Goal: Navigation & Orientation: Find specific page/section

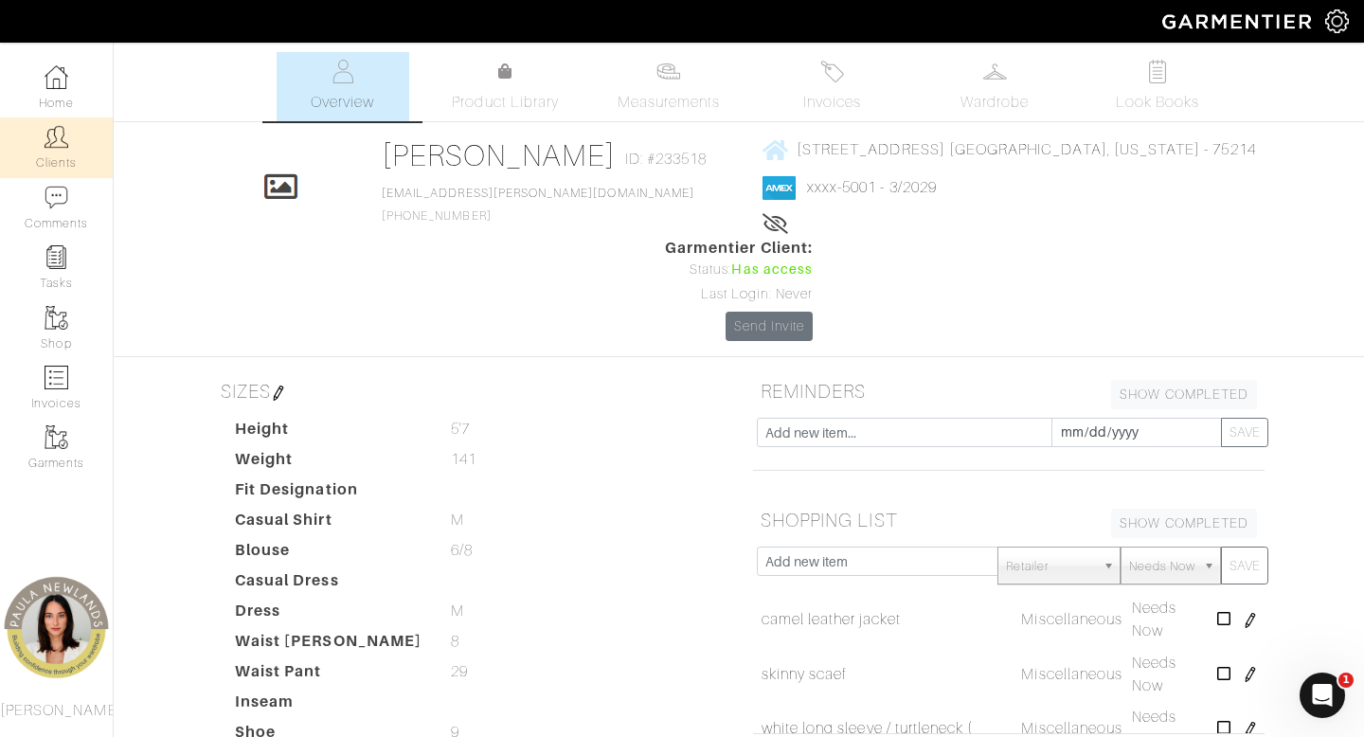
click at [58, 135] on img at bounding box center [57, 137] width 24 height 24
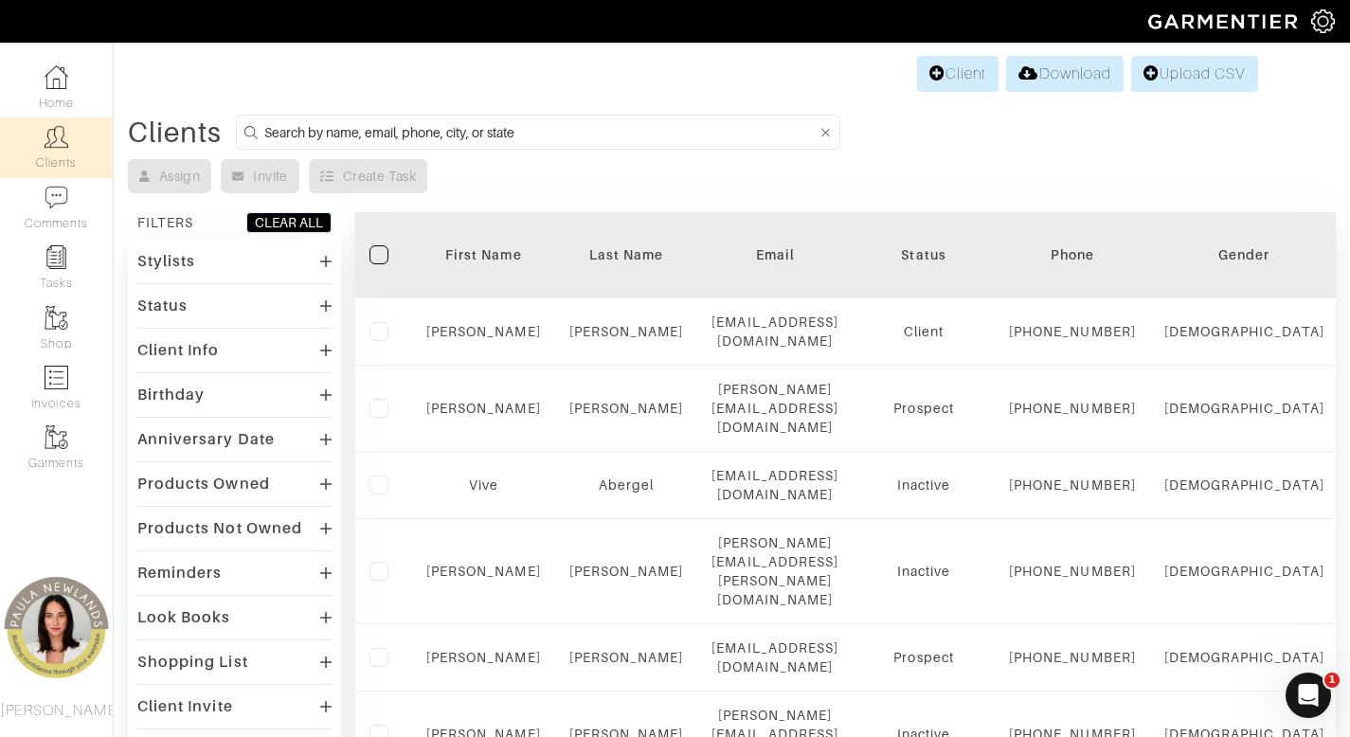
click at [703, 119] on form at bounding box center [538, 132] width 604 height 35
click at [703, 143] on input at bounding box center [540, 132] width 552 height 24
type input "tim"
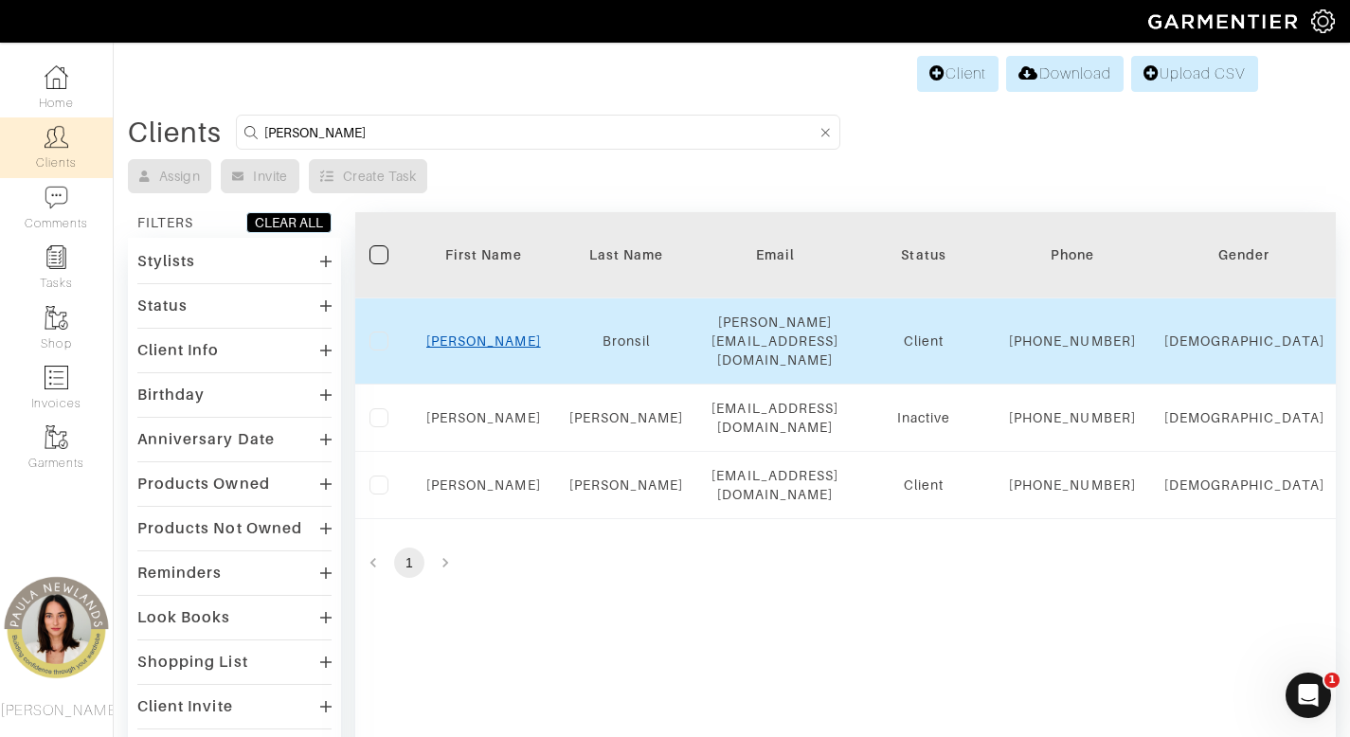
click at [485, 340] on link "Tim" at bounding box center [483, 341] width 115 height 15
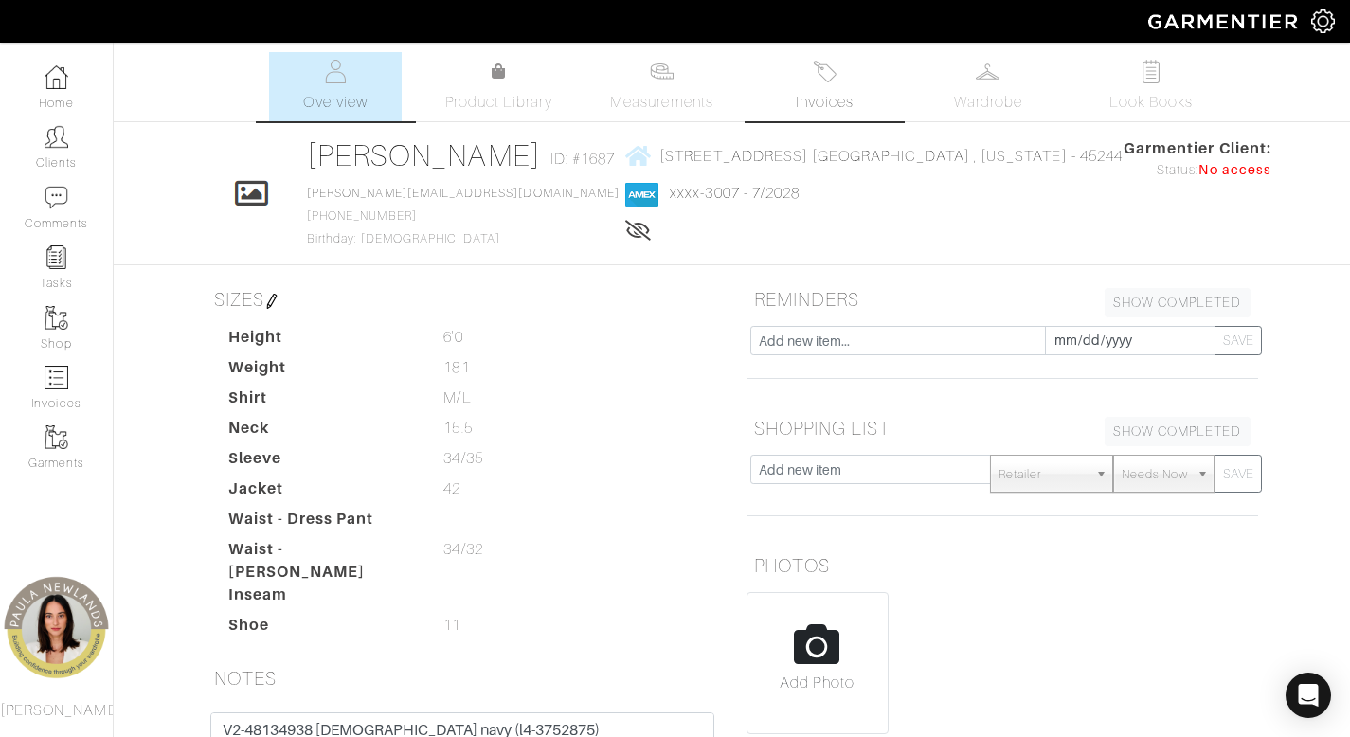
click at [831, 94] on span "Invoices" at bounding box center [825, 102] width 58 height 23
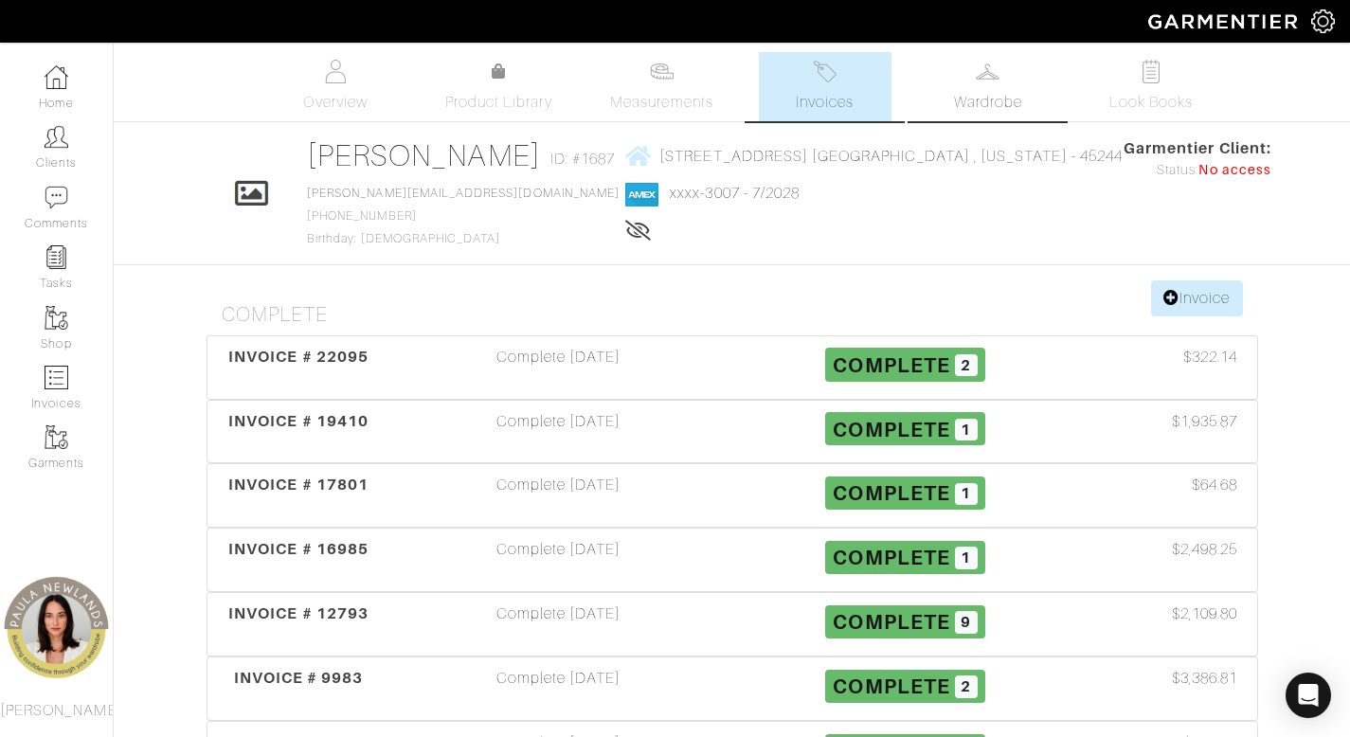
click at [997, 85] on link "Wardrobe" at bounding box center [988, 86] width 133 height 69
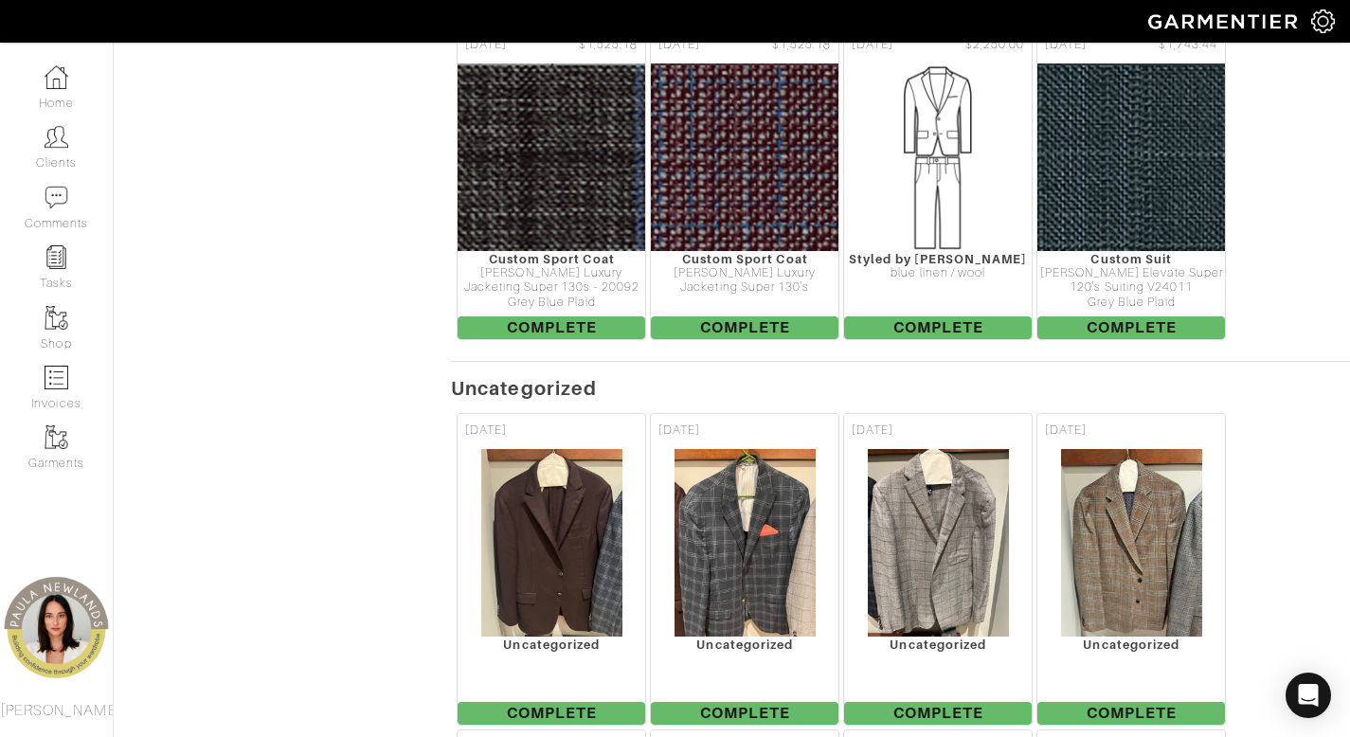
scroll to position [1843, 0]
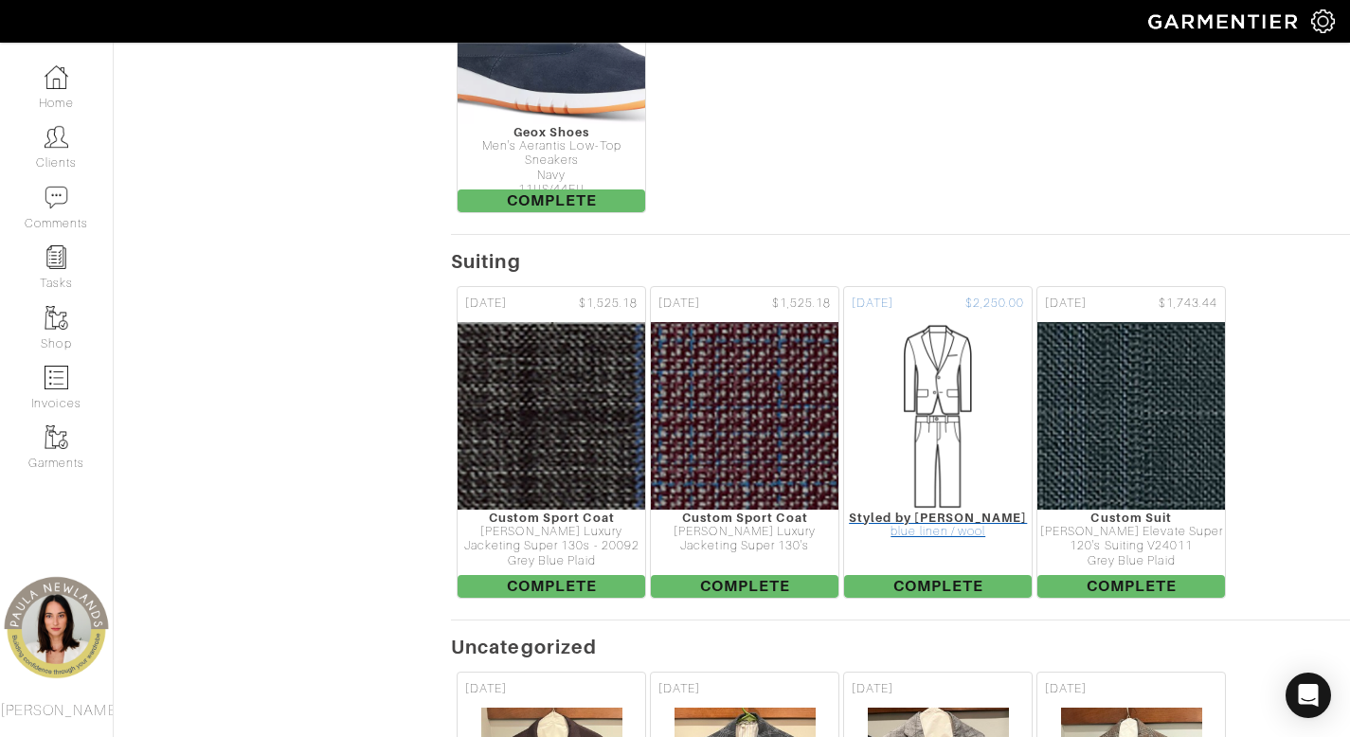
click at [949, 436] on img at bounding box center [937, 415] width 189 height 189
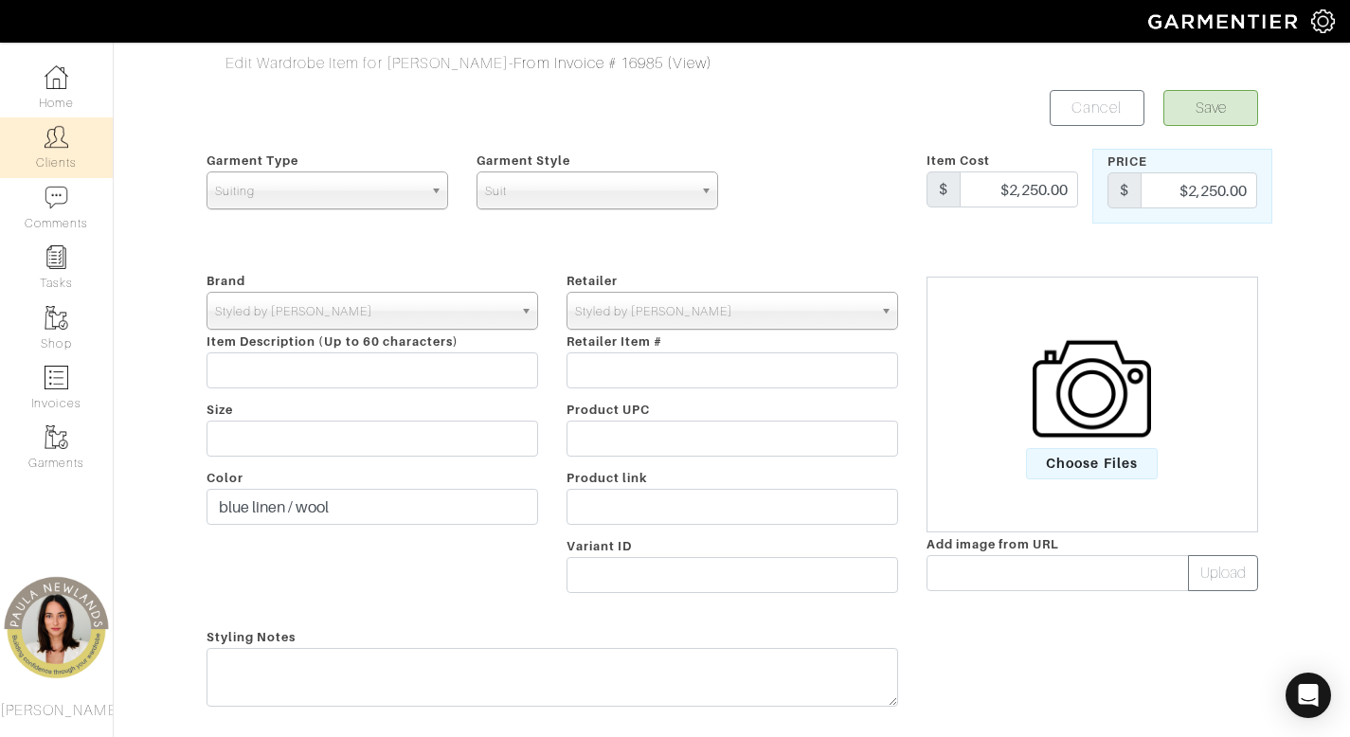
click at [59, 148] on img at bounding box center [57, 137] width 24 height 24
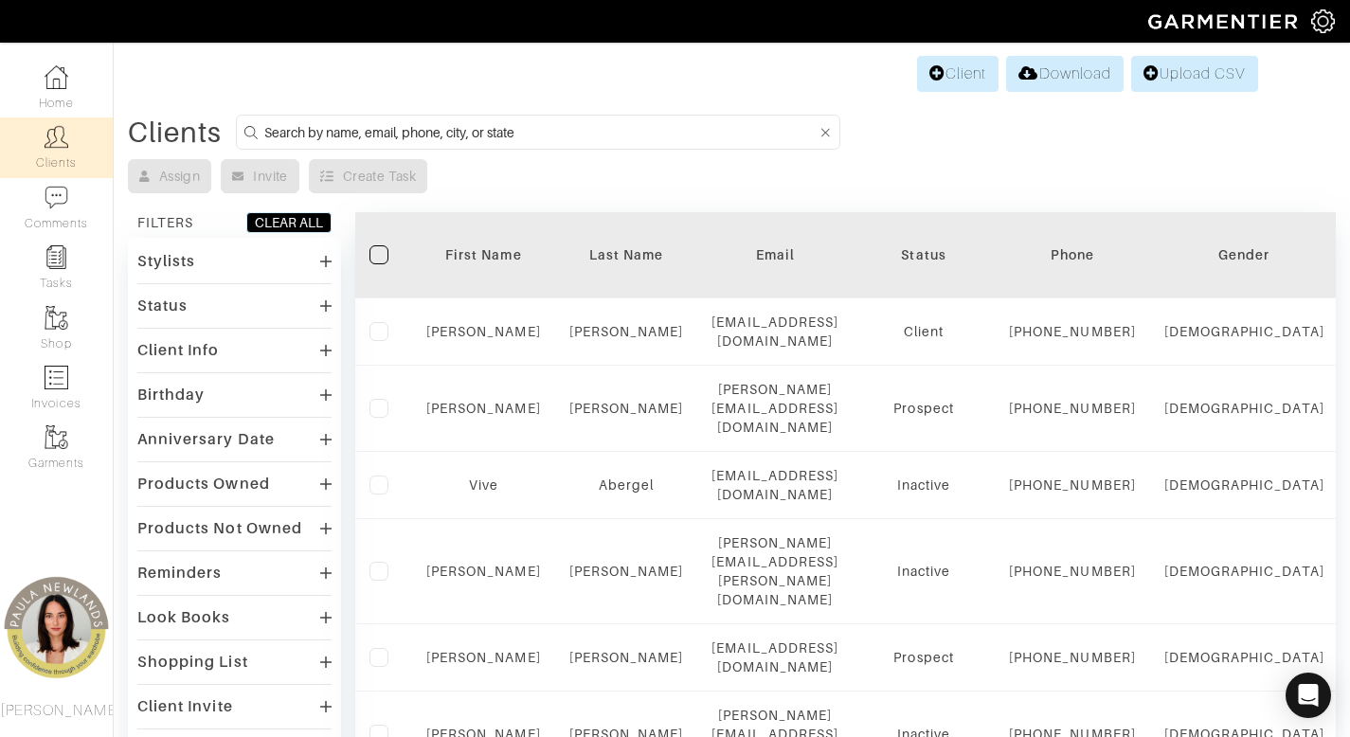
click at [564, 134] on input at bounding box center [540, 132] width 552 height 24
type input "anjali"
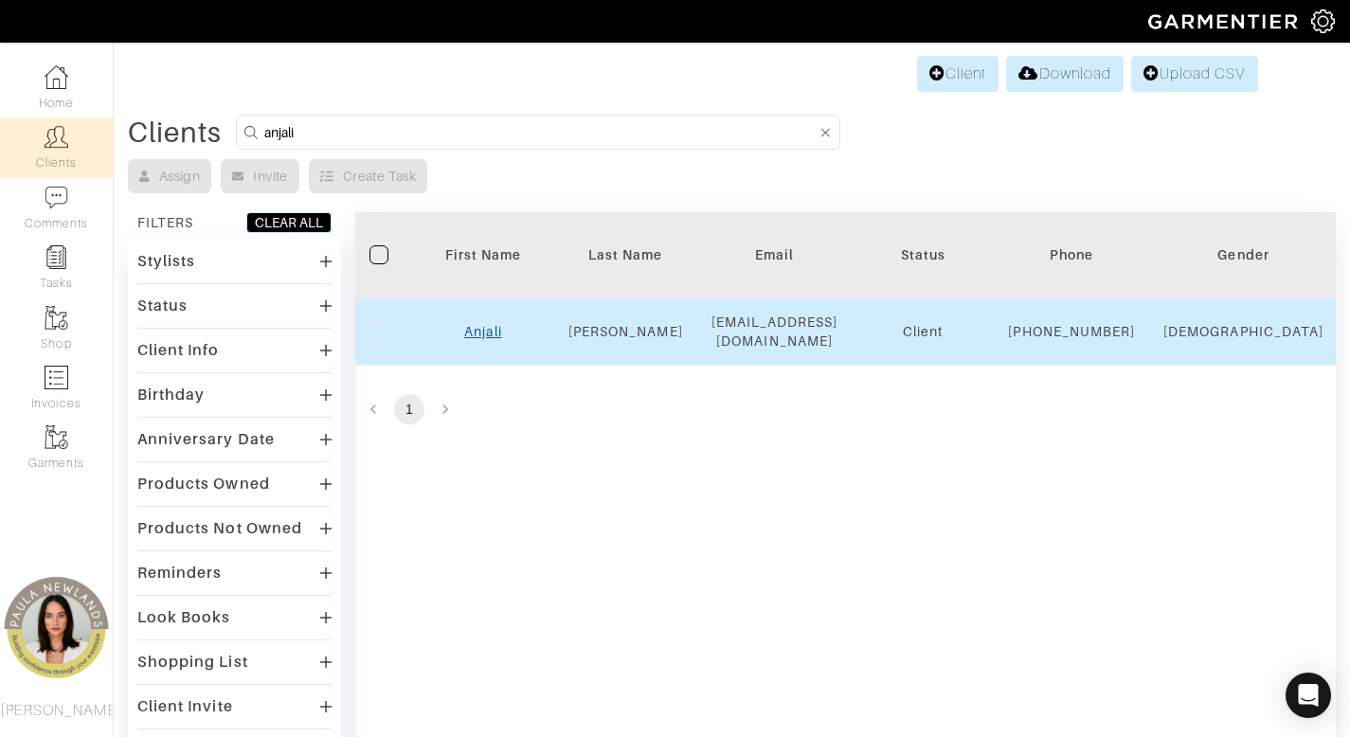
click at [474, 339] on link "Anjali" at bounding box center [482, 331] width 37 height 15
